Goal: Find specific page/section: Find specific page/section

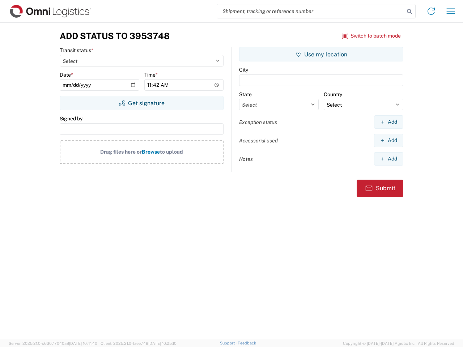
click at [311, 11] on input "search" at bounding box center [310, 11] width 187 height 14
click at [409, 12] on icon at bounding box center [409, 12] width 10 height 10
click at [431, 11] on icon at bounding box center [431, 11] width 12 height 12
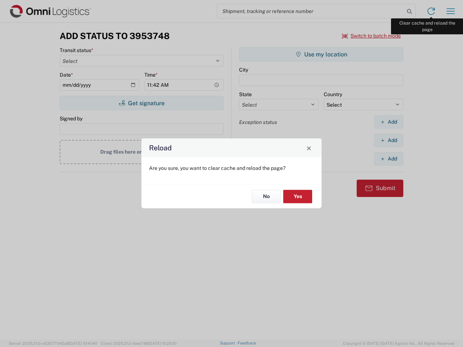
click at [451, 11] on div "Reload Are you sure, you want to clear cache and reload the page? No Yes" at bounding box center [231, 173] width 463 height 347
click at [371, 36] on div "Reload Are you sure, you want to clear cache and reload the page? No Yes" at bounding box center [231, 173] width 463 height 347
click at [141, 103] on div "Reload Are you sure, you want to clear cache and reload the page? No Yes" at bounding box center [231, 173] width 463 height 347
click at [321, 54] on div "Reload Are you sure, you want to clear cache and reload the page? No Yes" at bounding box center [231, 173] width 463 height 347
click at [388, 122] on div "Reload Are you sure, you want to clear cache and reload the page? No Yes" at bounding box center [231, 173] width 463 height 347
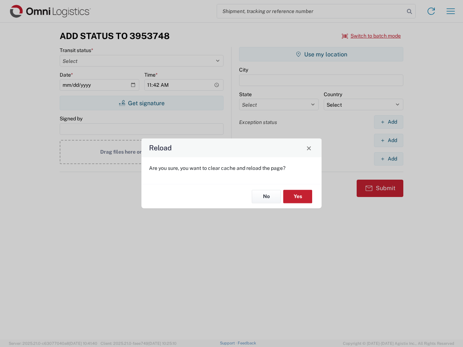
click at [388, 140] on div "Reload Are you sure, you want to clear cache and reload the page? No Yes" at bounding box center [231, 173] width 463 height 347
click at [388, 159] on div "Reload Are you sure, you want to clear cache and reload the page? No Yes" at bounding box center [231, 173] width 463 height 347
